Goal: Communication & Community: Answer question/provide support

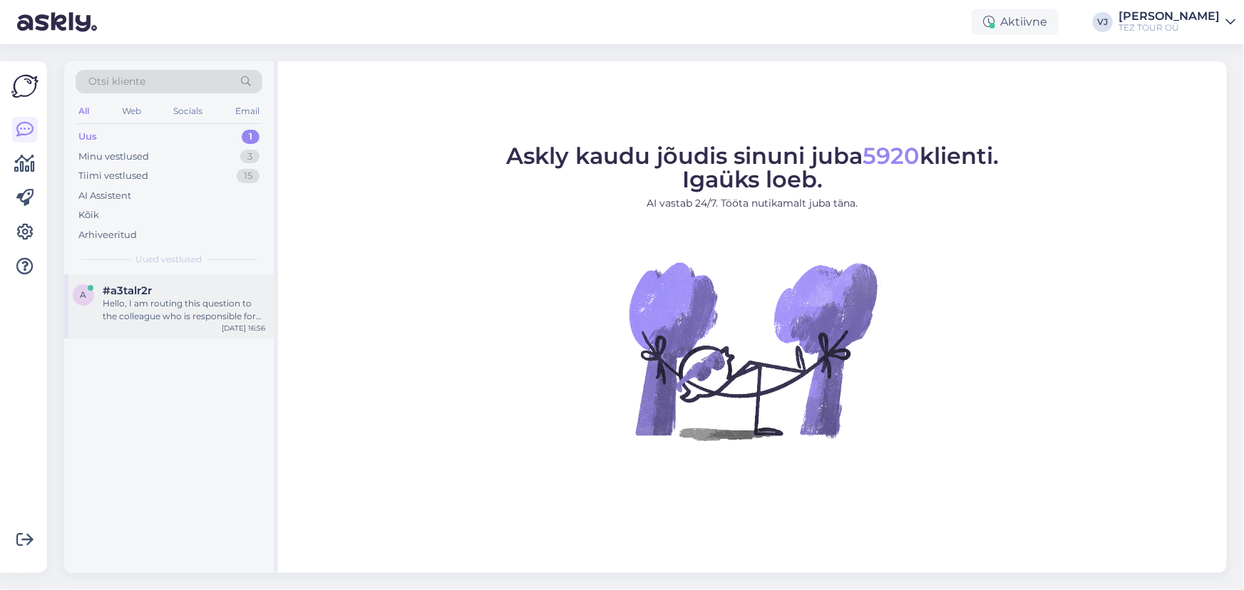
click at [133, 308] on div "Hello, I am routing this question to the colleague who is responsible for this …" at bounding box center [184, 310] width 163 height 26
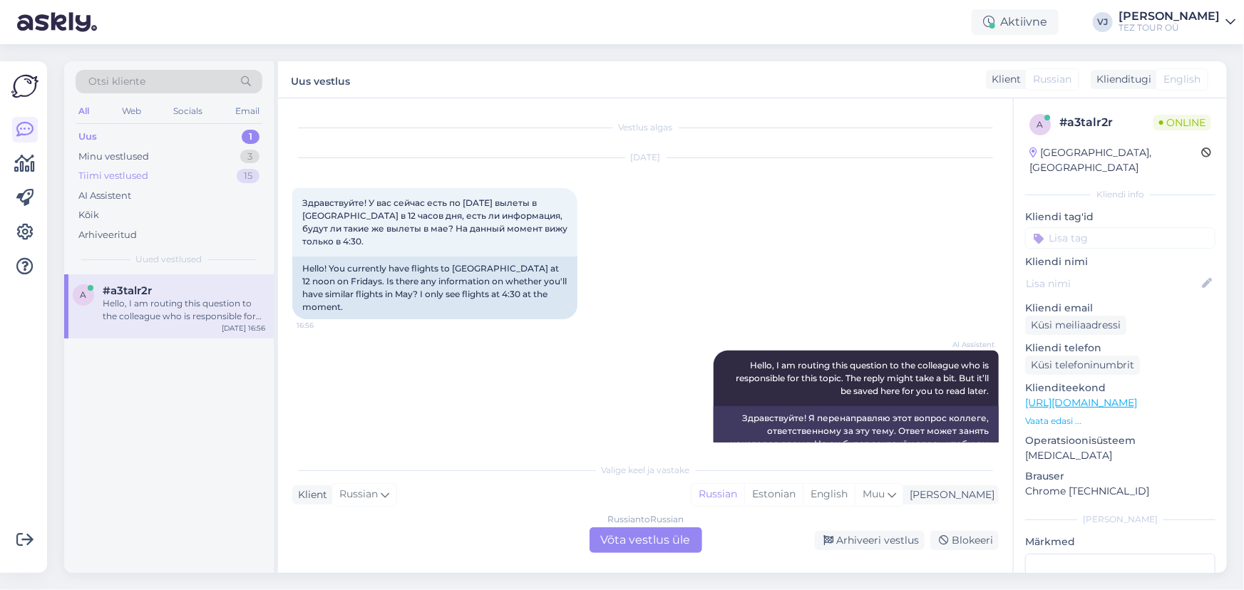
scroll to position [41, 0]
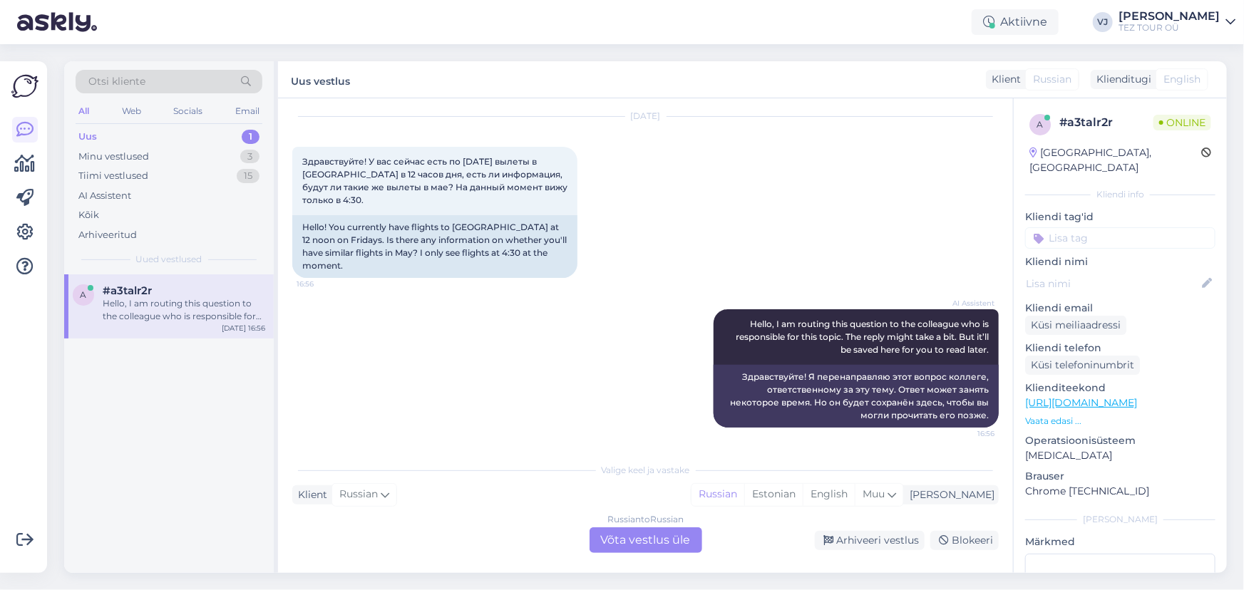
click at [212, 130] on div "Uus 1" at bounding box center [169, 137] width 187 height 20
click at [191, 283] on div "a #a3talr2r Hello, I am routing this question to the colleague who is responsib…" at bounding box center [169, 307] width 210 height 64
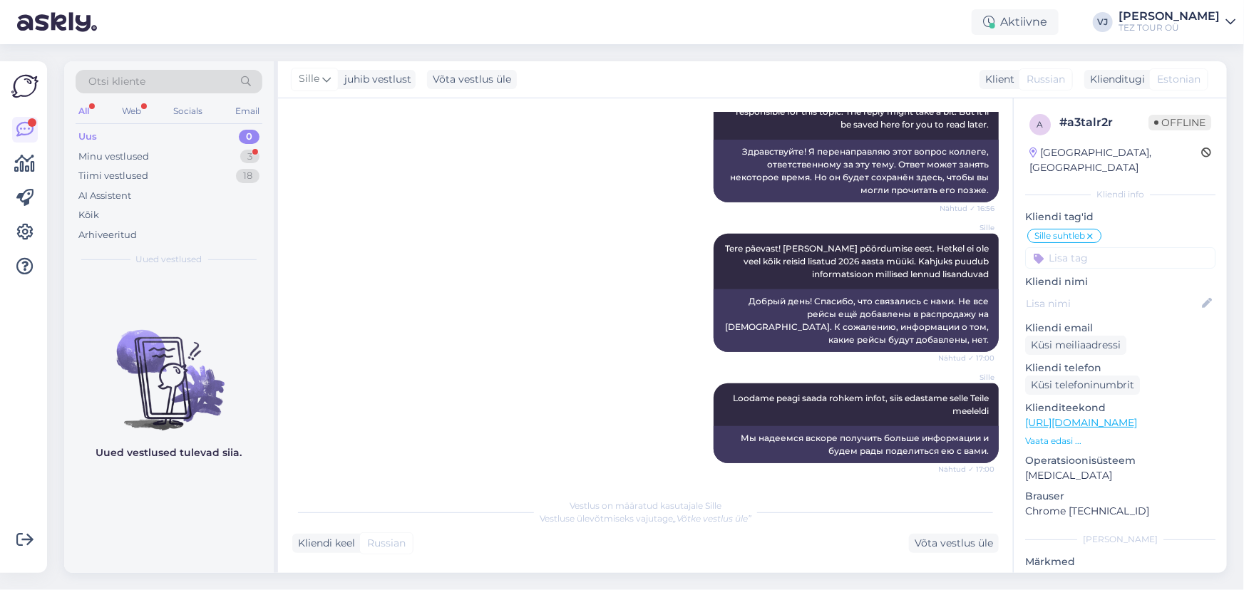
scroll to position [806, 0]
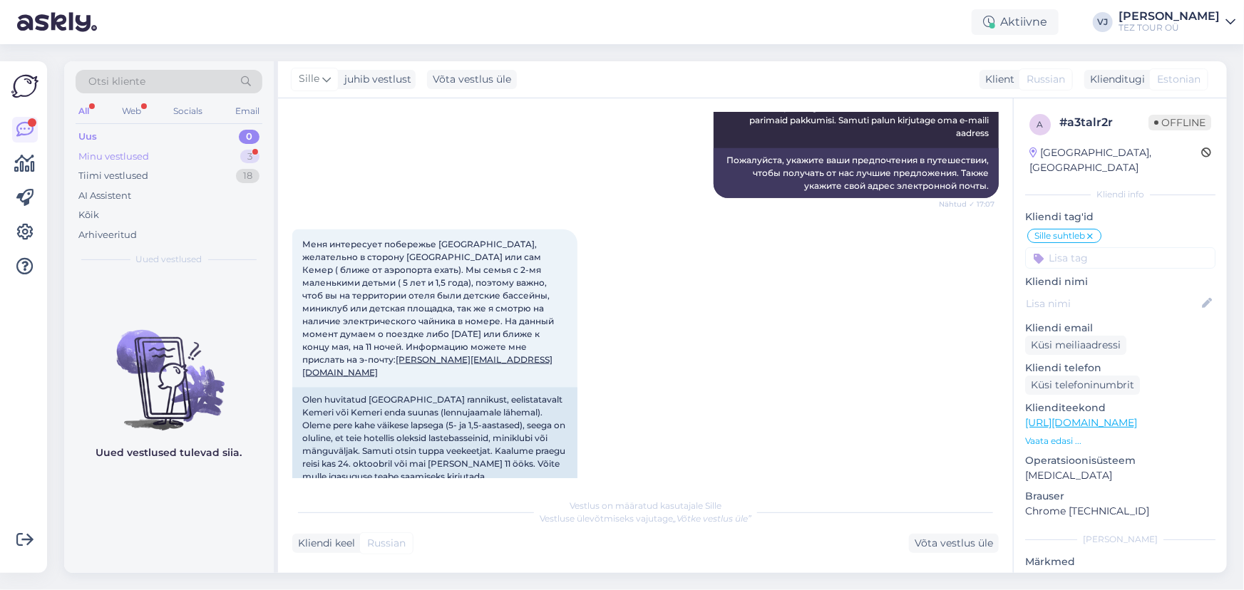
click at [170, 147] on div "Minu vestlused 3" at bounding box center [169, 157] width 187 height 20
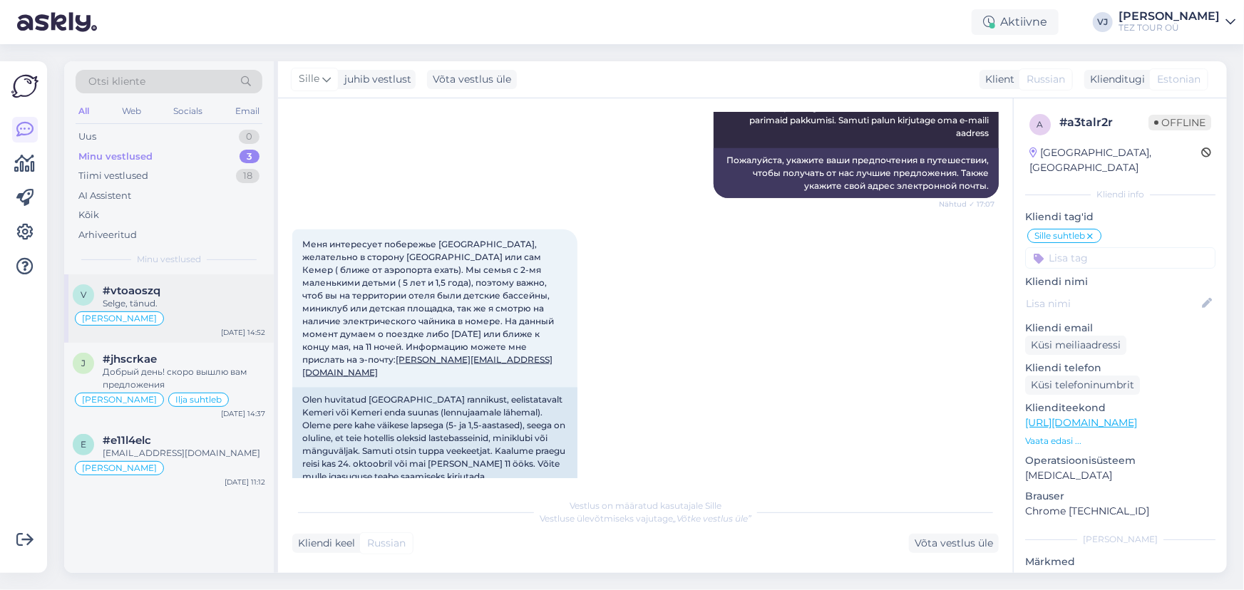
click at [193, 290] on div "#vtoaoszq" at bounding box center [184, 290] width 163 height 13
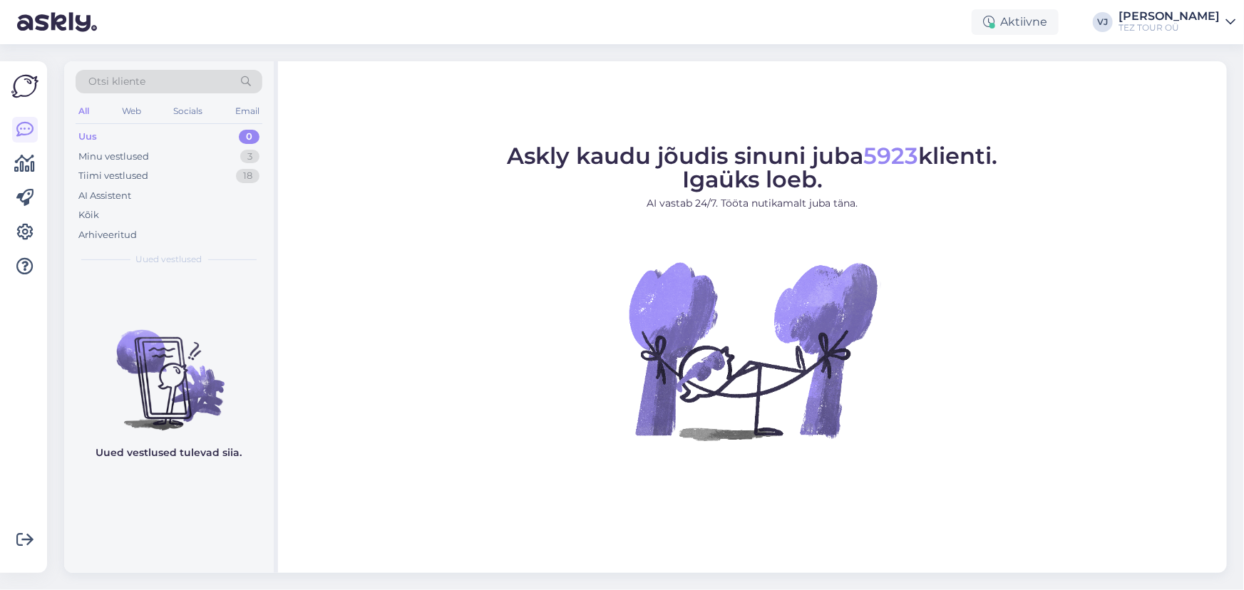
click at [214, 364] on img at bounding box center [169, 368] width 210 height 128
click at [225, 175] on div "Tiimi vestlused 18" at bounding box center [169, 176] width 187 height 20
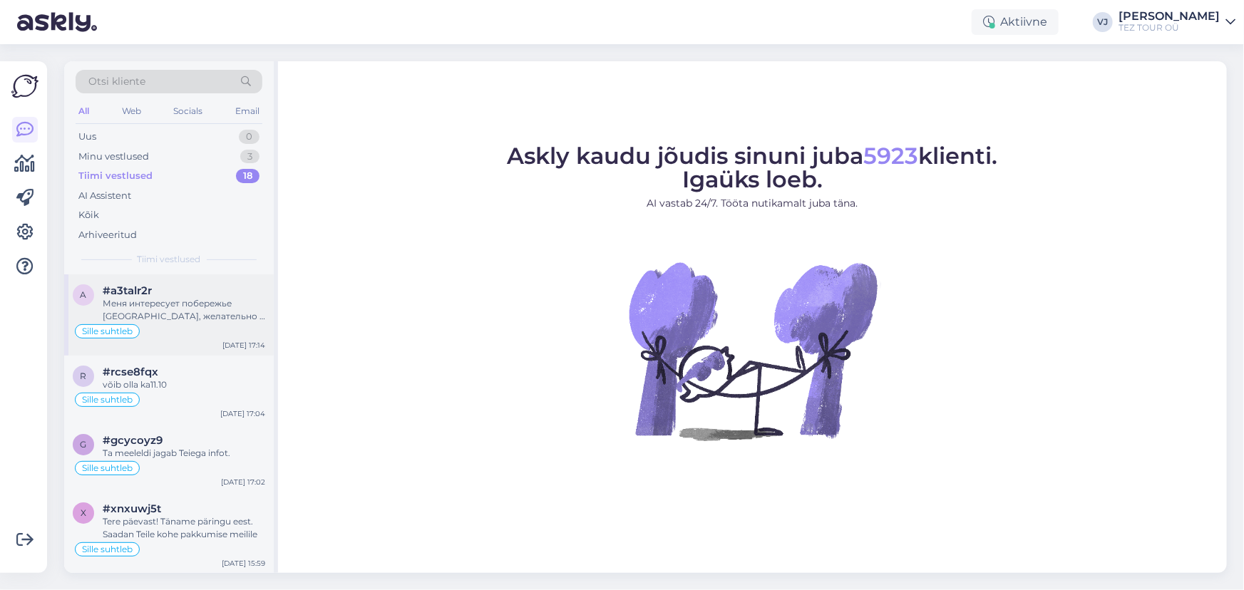
click at [185, 292] on div "#a3talr2r" at bounding box center [184, 290] width 163 height 13
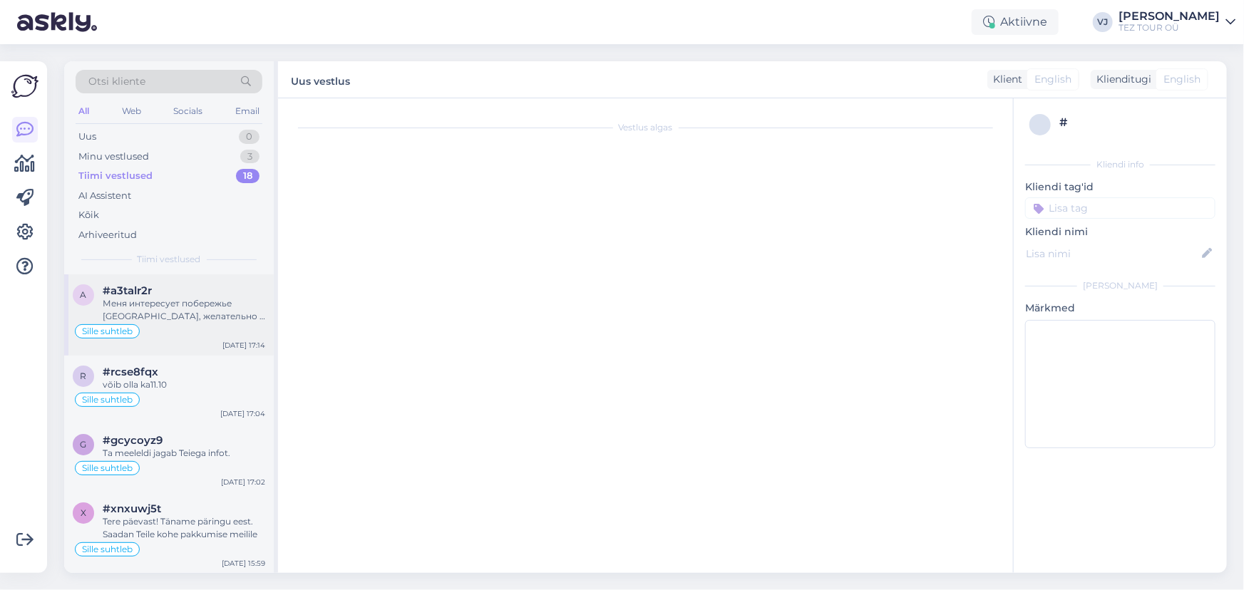
scroll to position [806, 0]
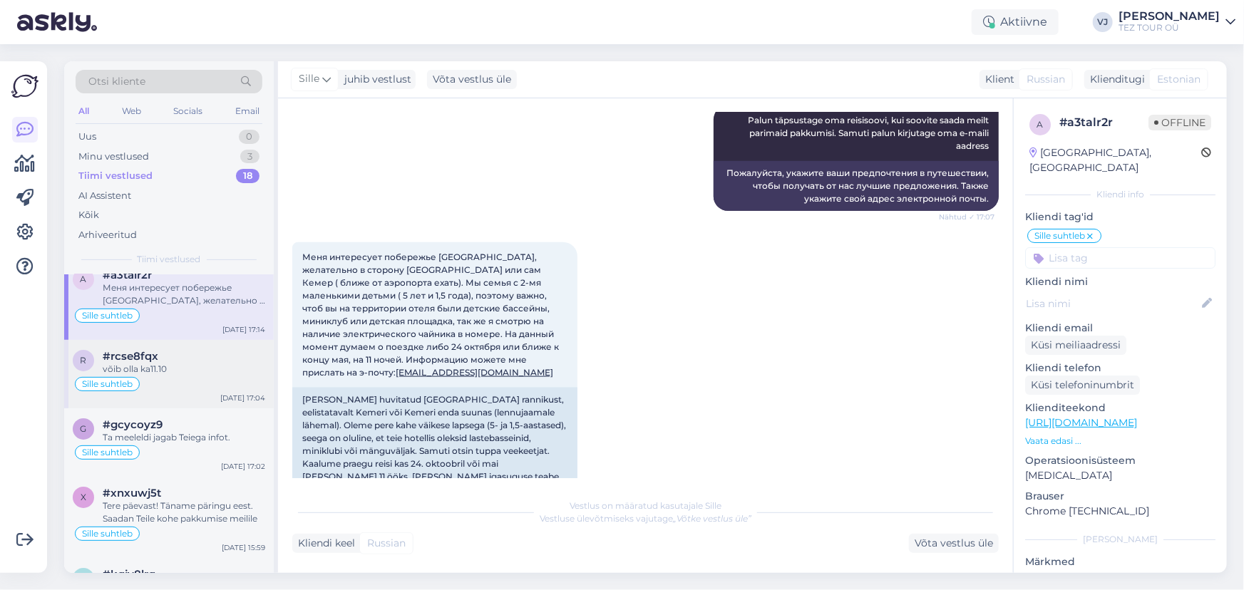
click at [202, 387] on div "Sille suhtleb" at bounding box center [169, 384] width 193 height 17
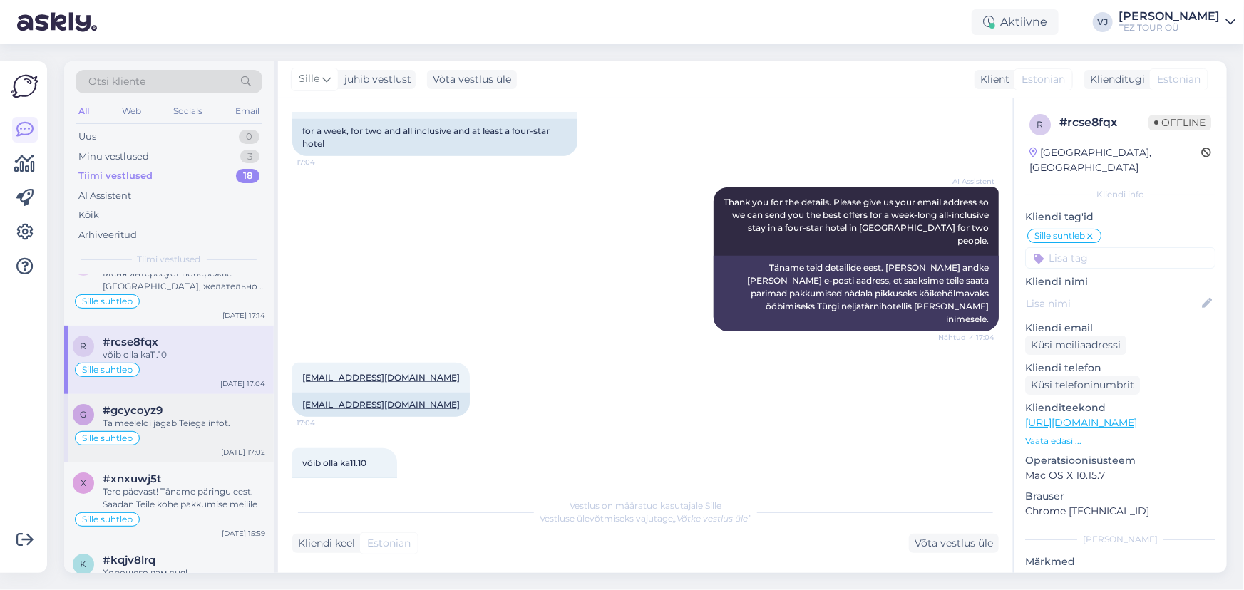
scroll to position [32, 0]
click at [124, 419] on div "Ta meeleldi jagab Teiega infot." at bounding box center [184, 421] width 163 height 13
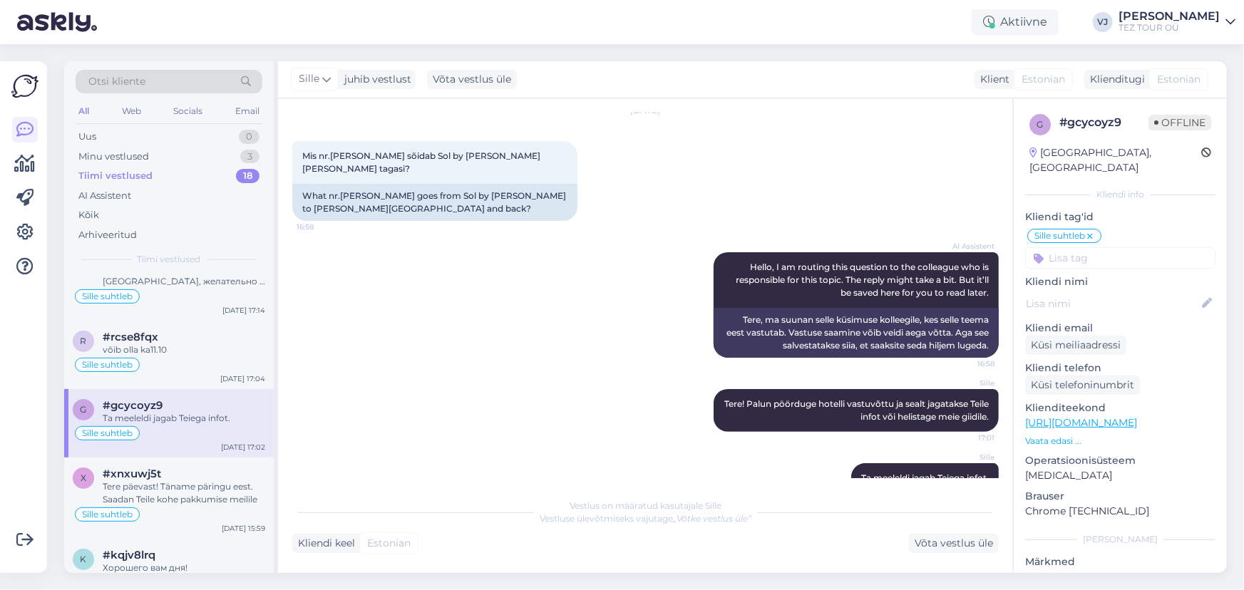
scroll to position [64, 0]
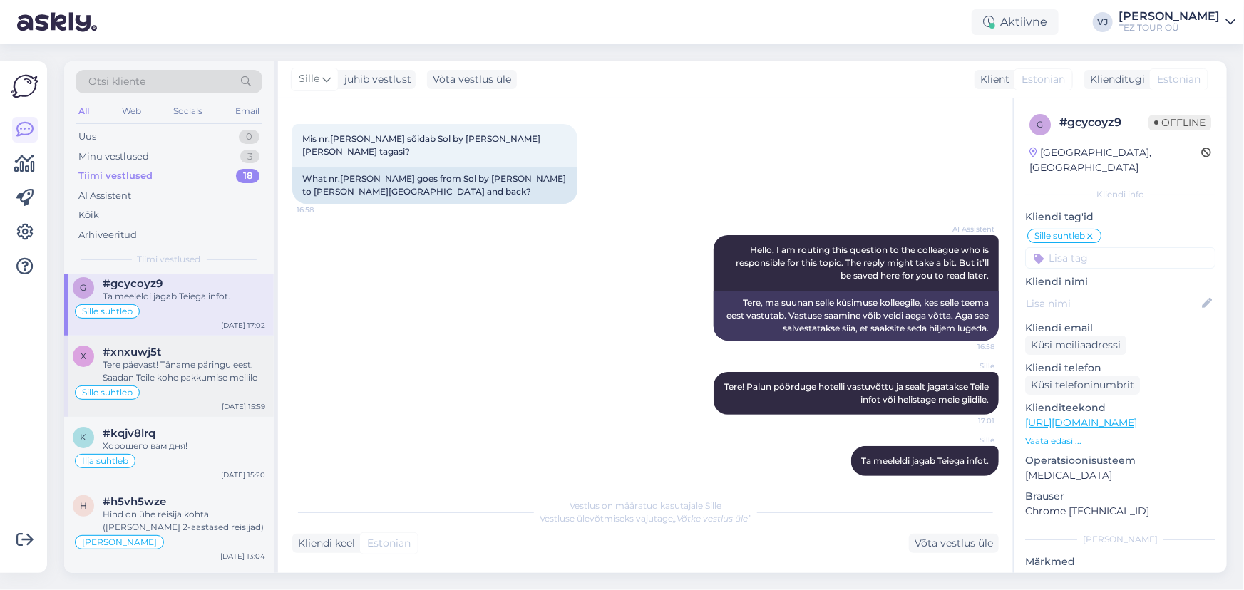
click at [173, 376] on div "Tere päevast! Täname päringu eest. Saadan Teile kohe pakkumise meilile" at bounding box center [184, 372] width 163 height 26
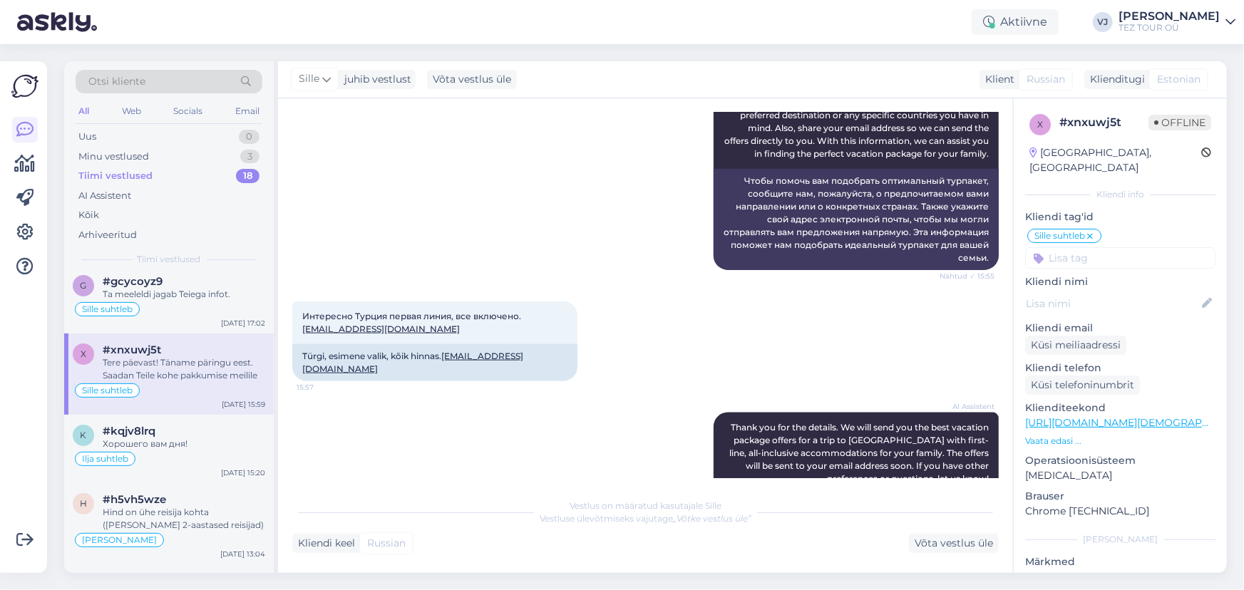
scroll to position [820, 0]
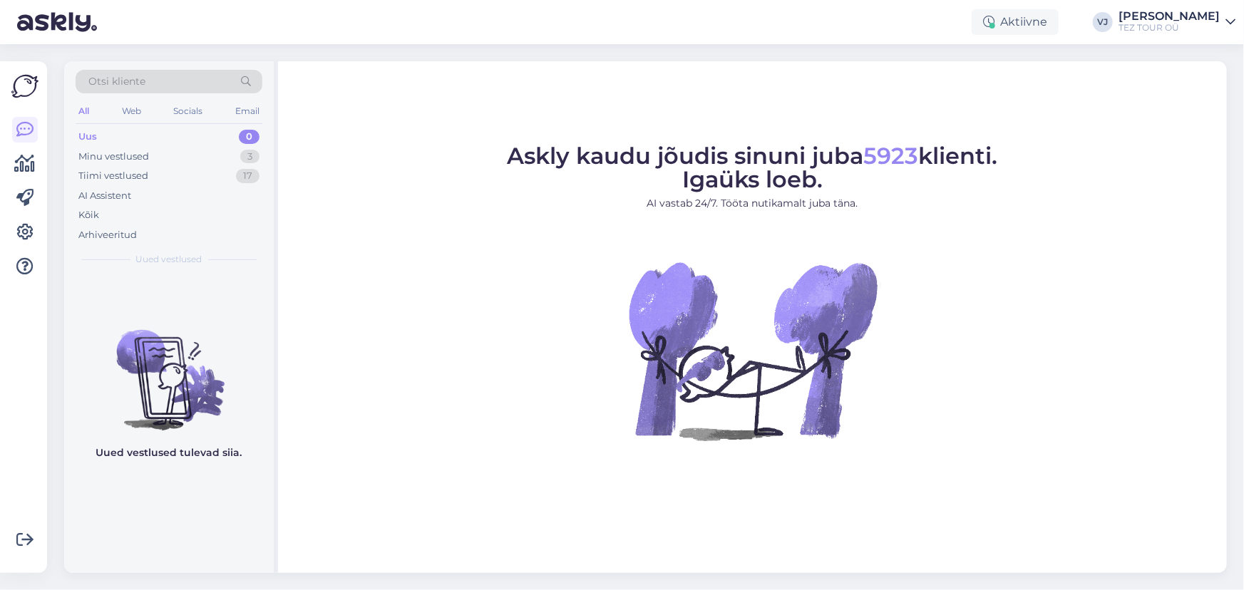
click at [658, 218] on figcaption "Askly kaudu jõudis sinuni juba 5923 klienti. Igaüks loeb. AI vastab 24/7. Tööta…" at bounding box center [753, 184] width 491 height 78
click at [165, 180] on div "Tiimi vestlused 17" at bounding box center [169, 176] width 187 height 20
click at [242, 178] on div "15" at bounding box center [248, 176] width 23 height 14
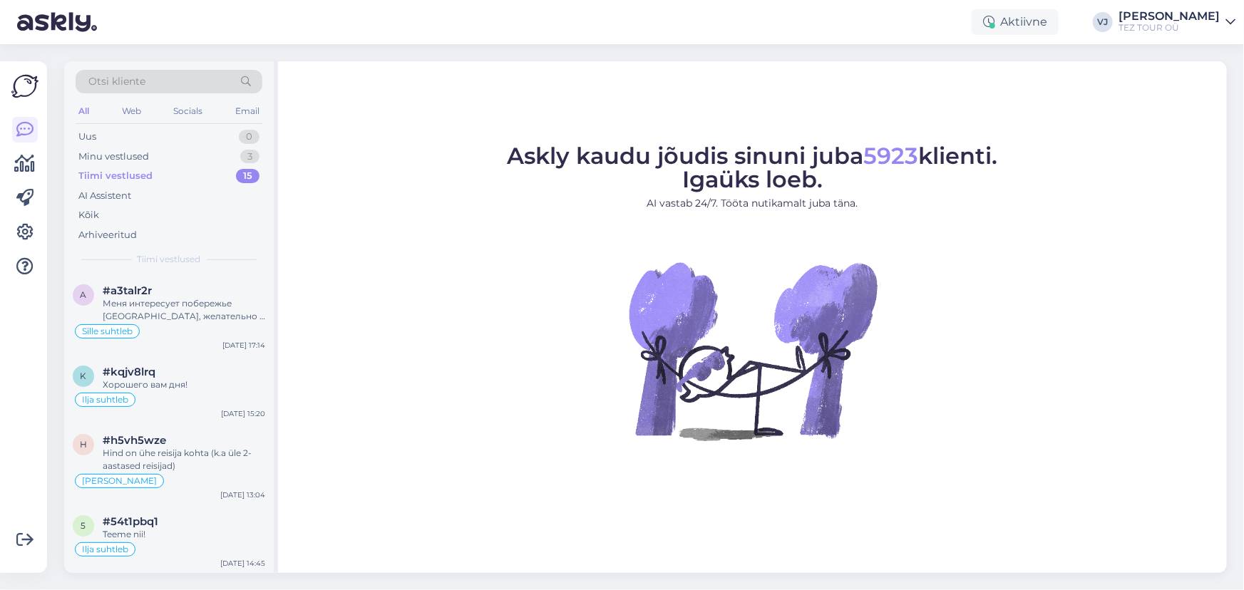
click at [205, 178] on div "Tiimi vestlused 15" at bounding box center [169, 176] width 187 height 20
